Goal: Navigation & Orientation: Find specific page/section

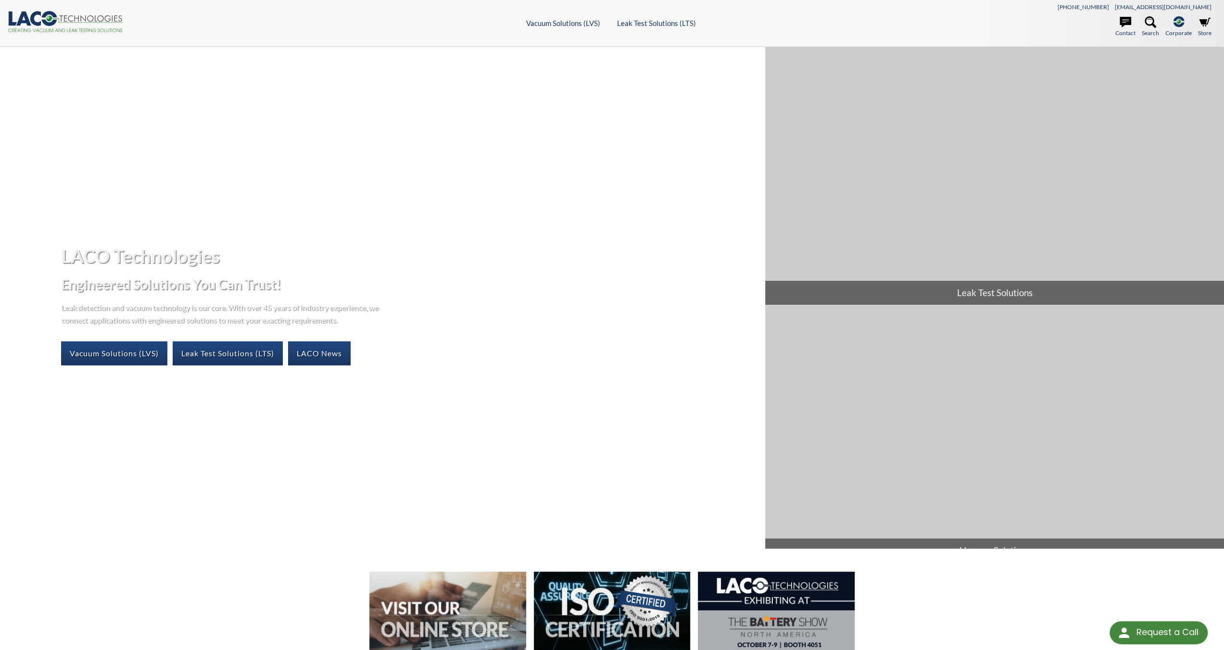
select select "Language Translate Widget"
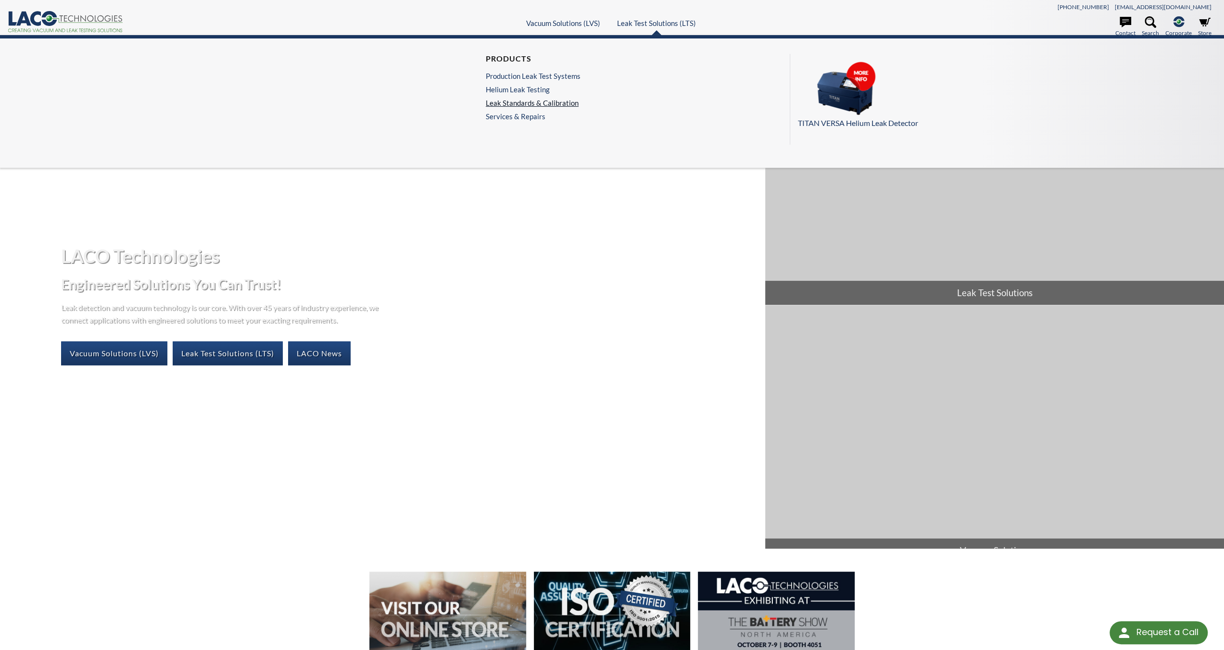
click at [534, 101] on link "Leak Standards & Calibration" at bounding box center [533, 103] width 95 height 9
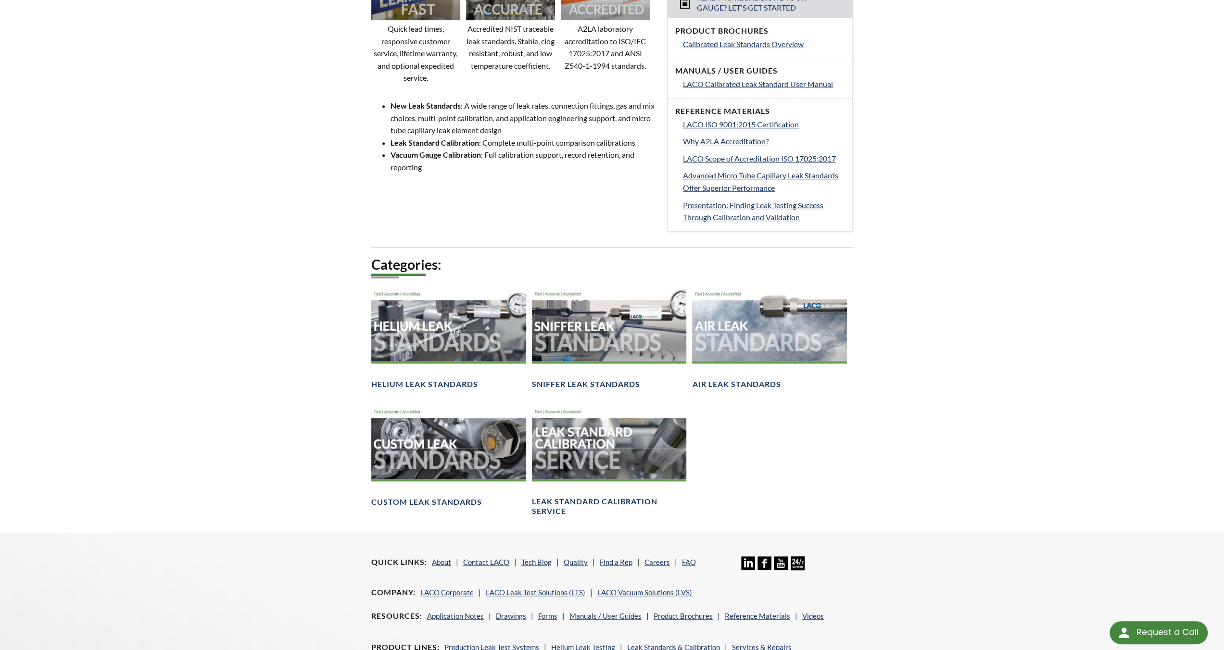
scroll to position [481, 0]
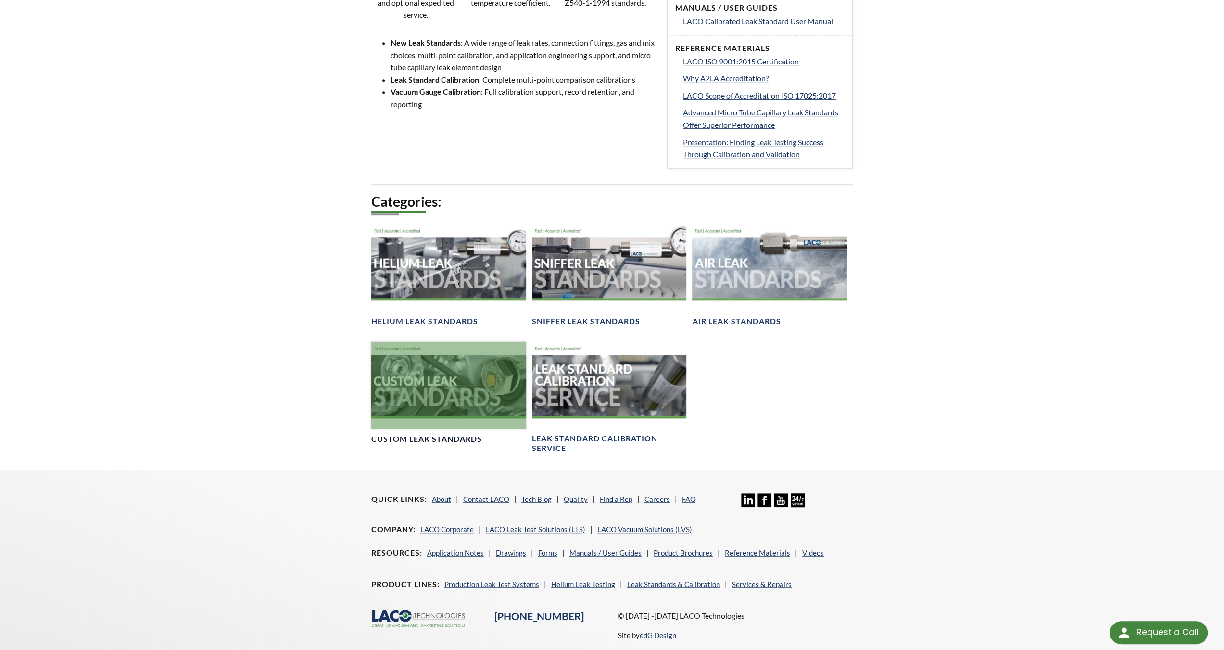
click at [449, 408] on div at bounding box center [448, 385] width 155 height 87
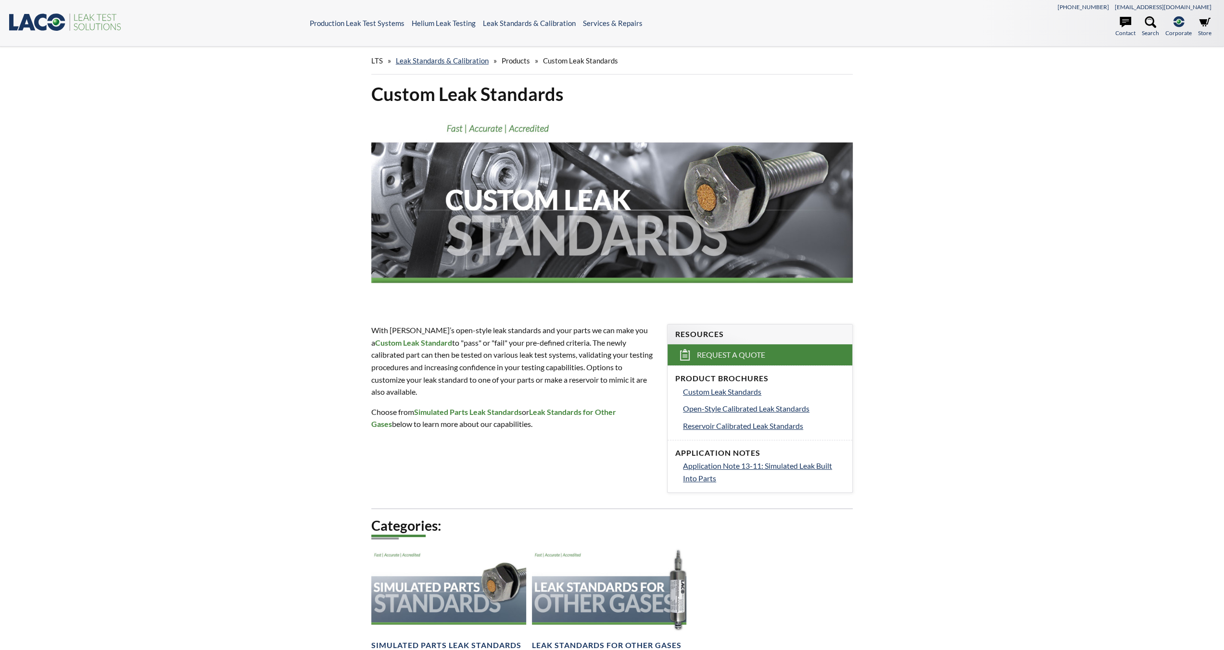
select select "Language Translate Widget"
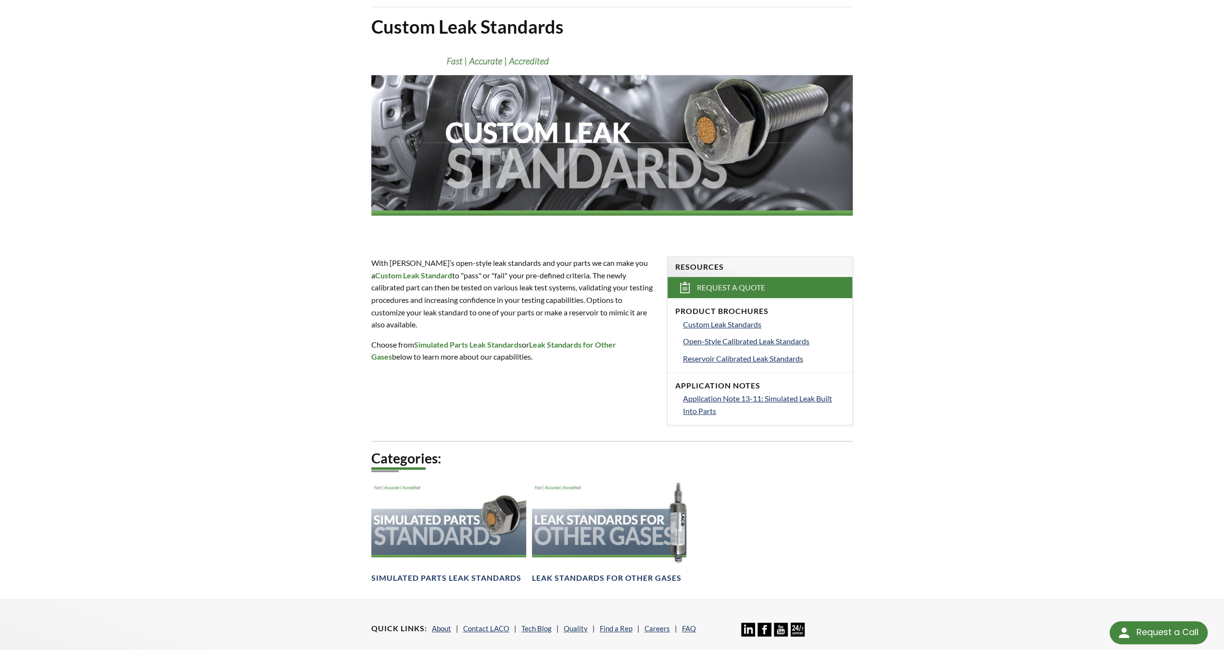
scroll to position [96, 0]
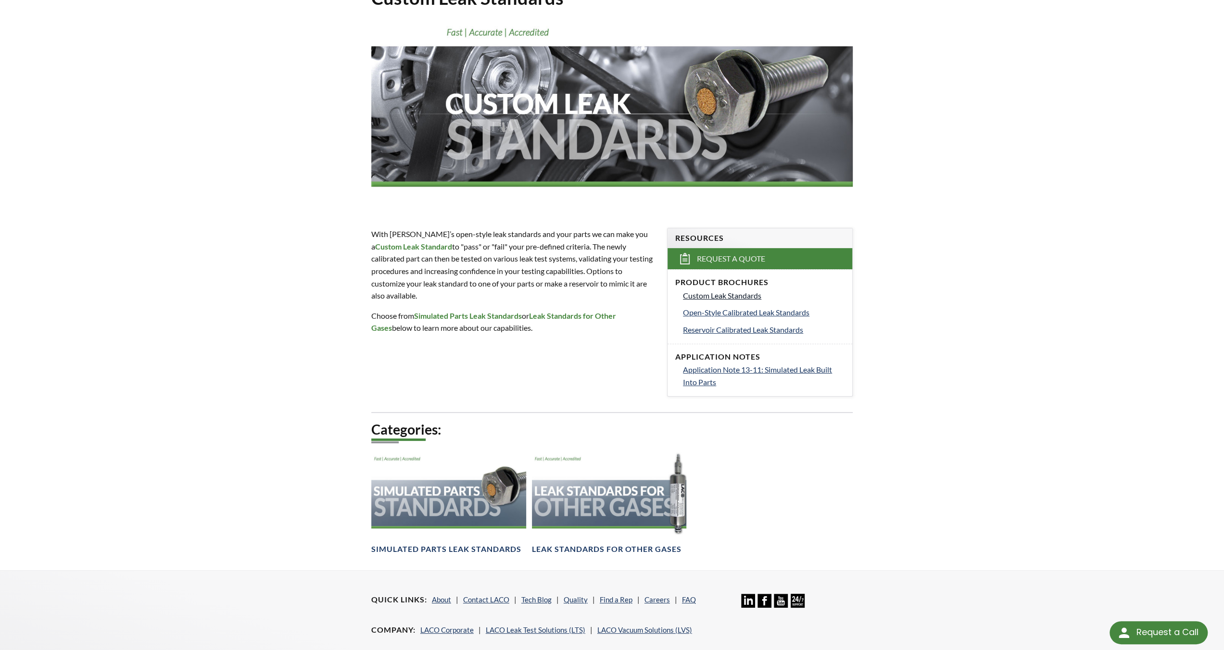
click at [736, 294] on span "Custom Leak Standards" at bounding box center [722, 295] width 78 height 9
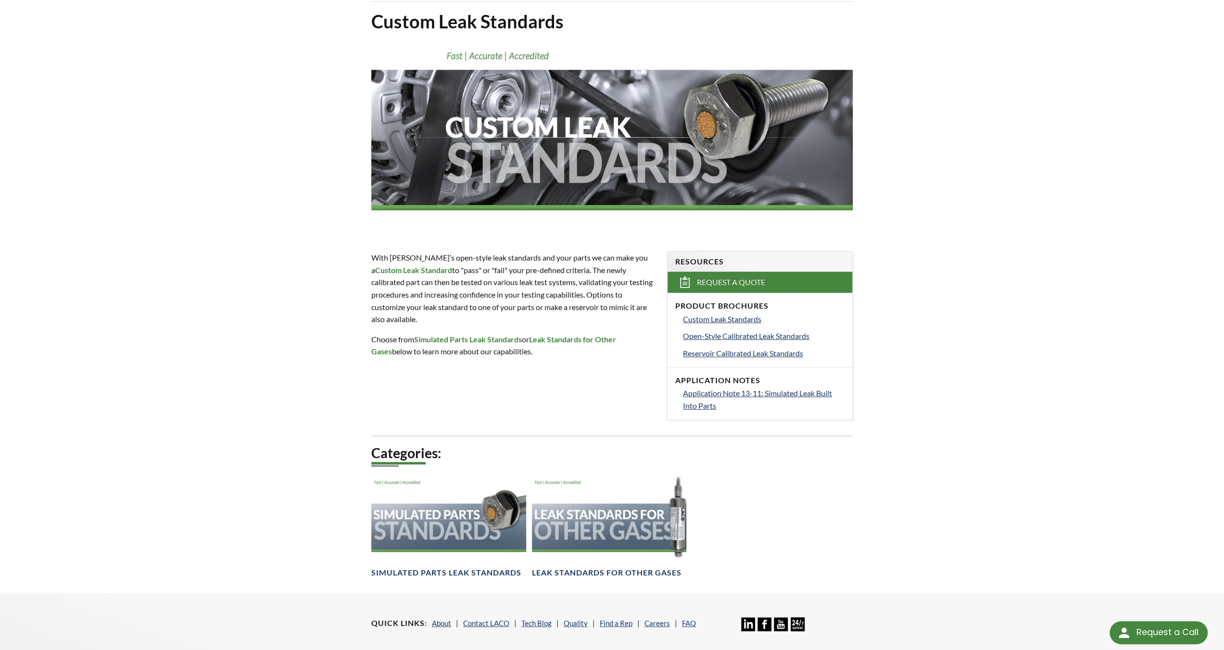
scroll to position [0, 0]
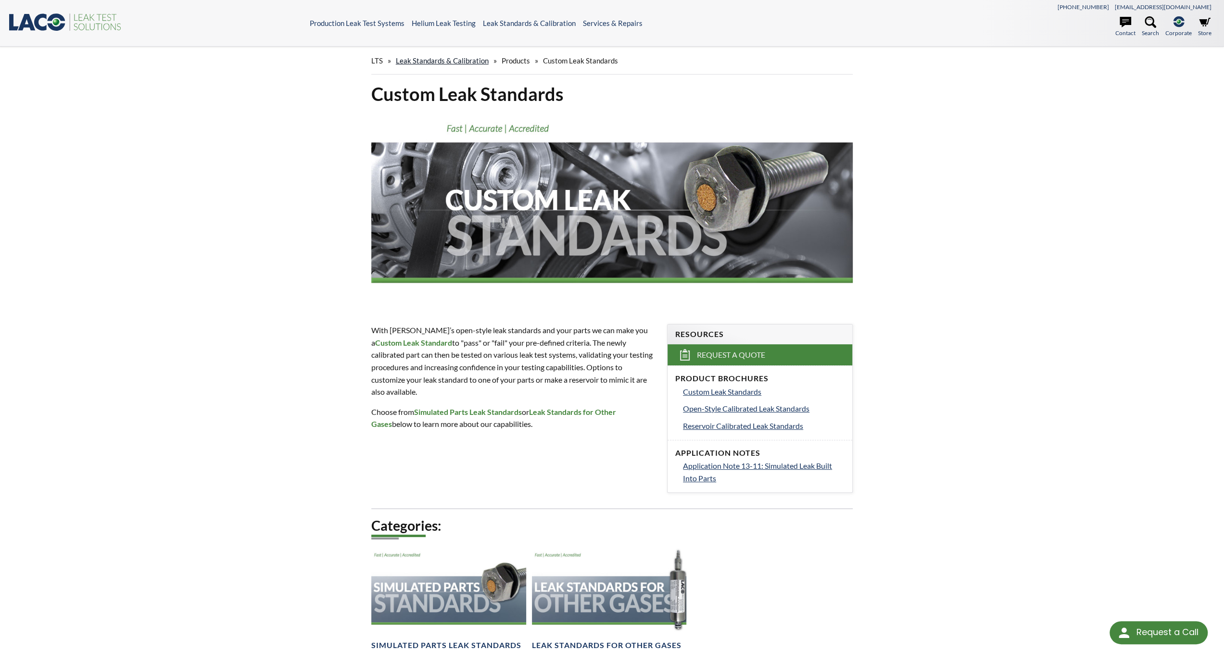
click at [464, 62] on link "Leak Standards & Calibration" at bounding box center [442, 60] width 93 height 9
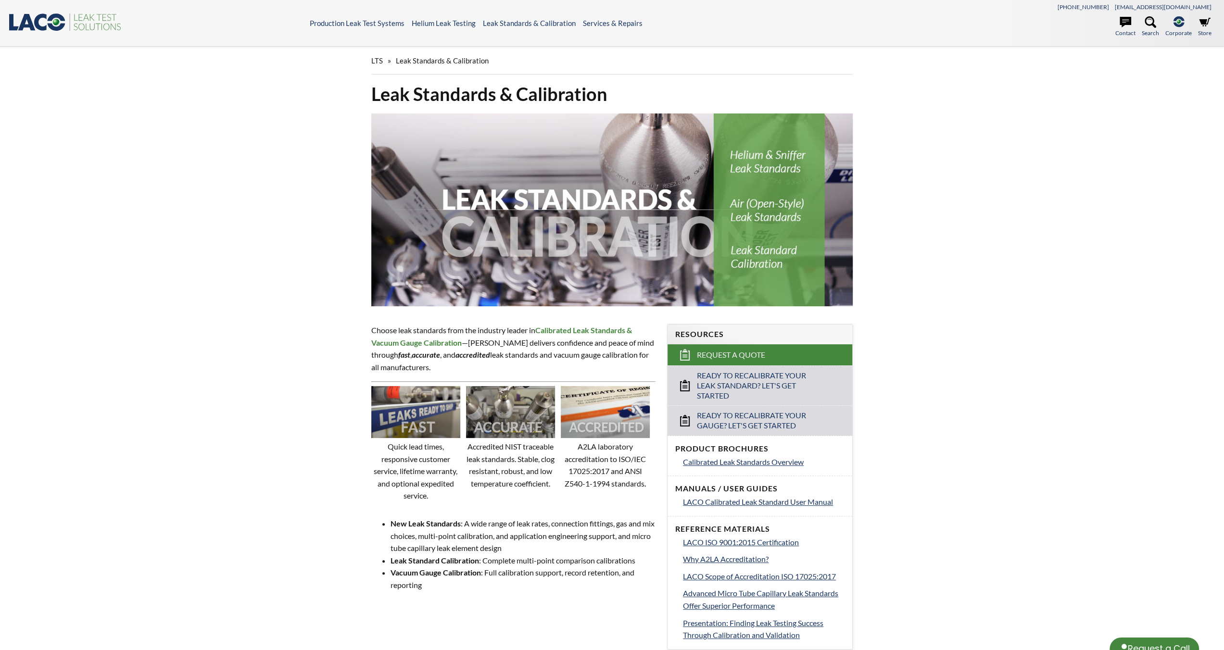
select select "Language Translate Widget"
click at [107, 30] on icon at bounding box center [107, 26] width 6 height 7
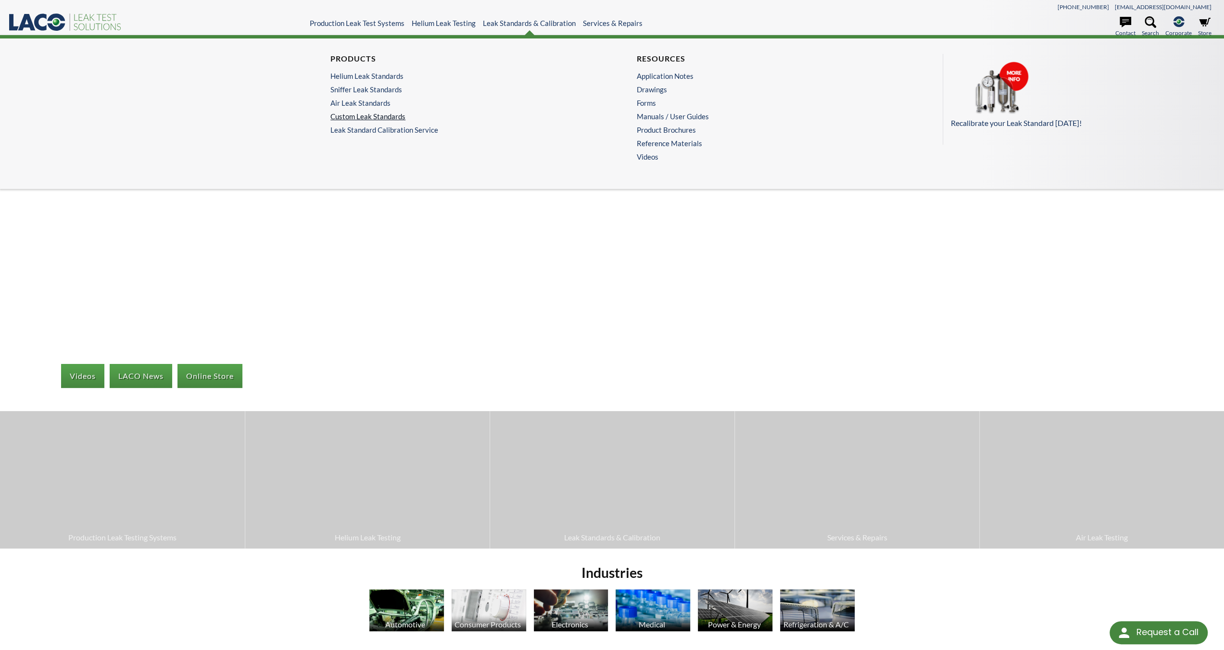
click at [358, 113] on link "Custom Leak Standards" at bounding box center [456, 116] width 252 height 9
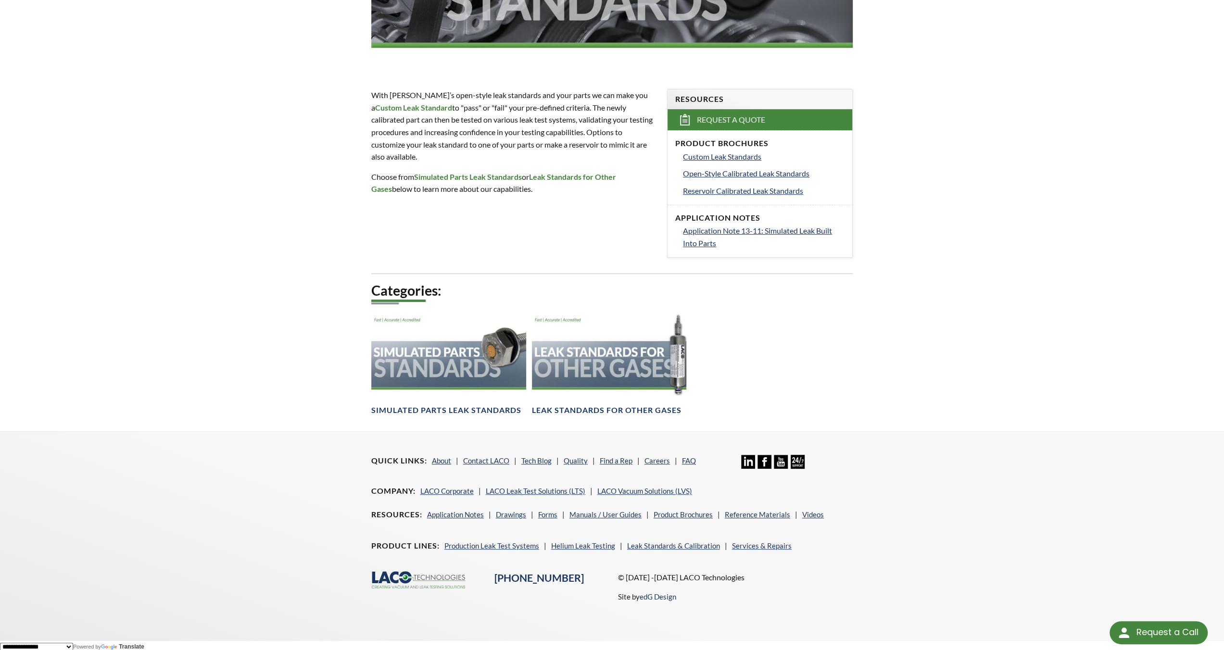
scroll to position [236, 0]
click at [663, 494] on li "LACO Vacuum Solutions (LVS)" at bounding box center [644, 491] width 95 height 12
click at [663, 490] on link "LACO Vacuum Solutions (LVS)" at bounding box center [644, 490] width 95 height 9
